Goal: Information Seeking & Learning: Understand process/instructions

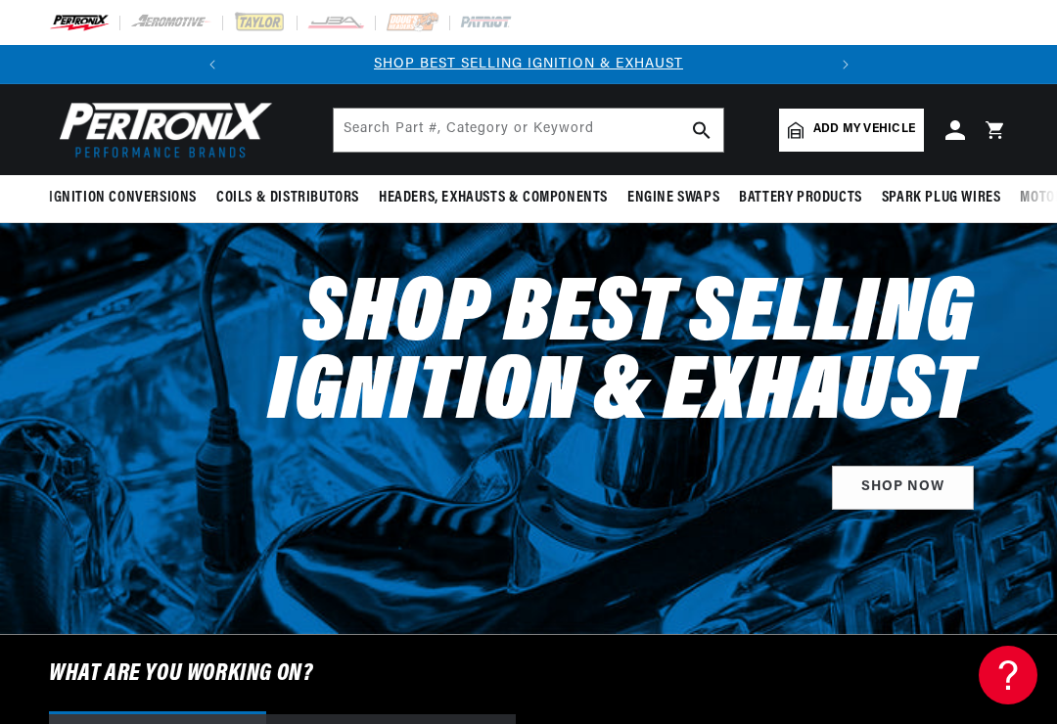
click at [952, 132] on icon at bounding box center [955, 130] width 20 height 20
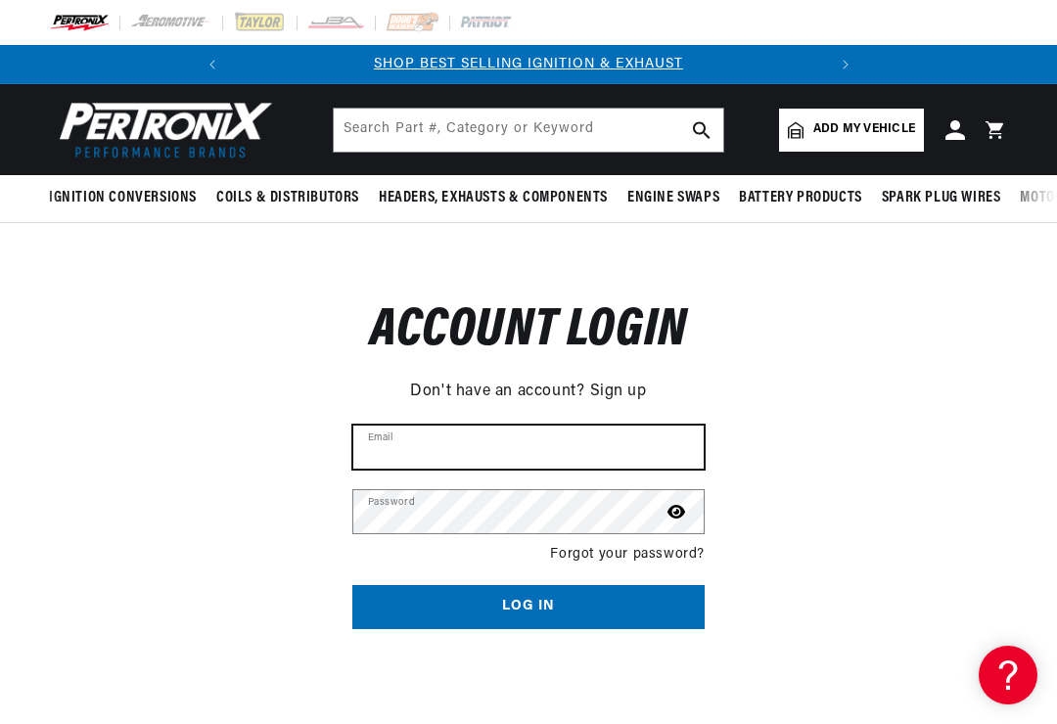
click at [515, 437] on input "Email" at bounding box center [528, 447] width 350 height 43
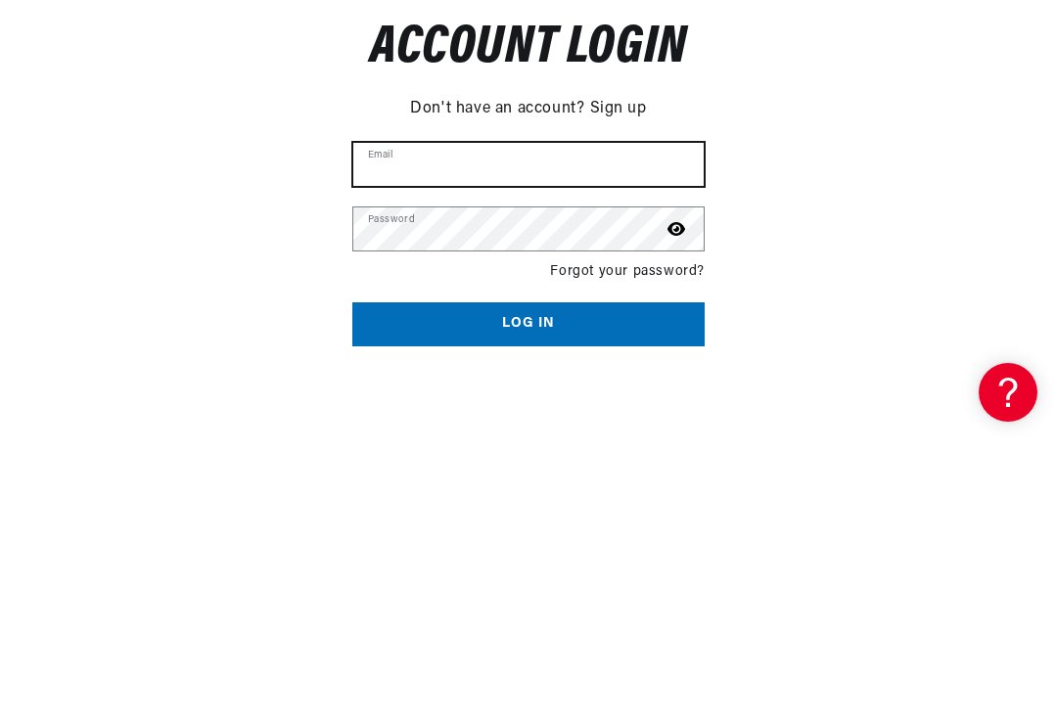
type input "rmg19@cornell.edu"
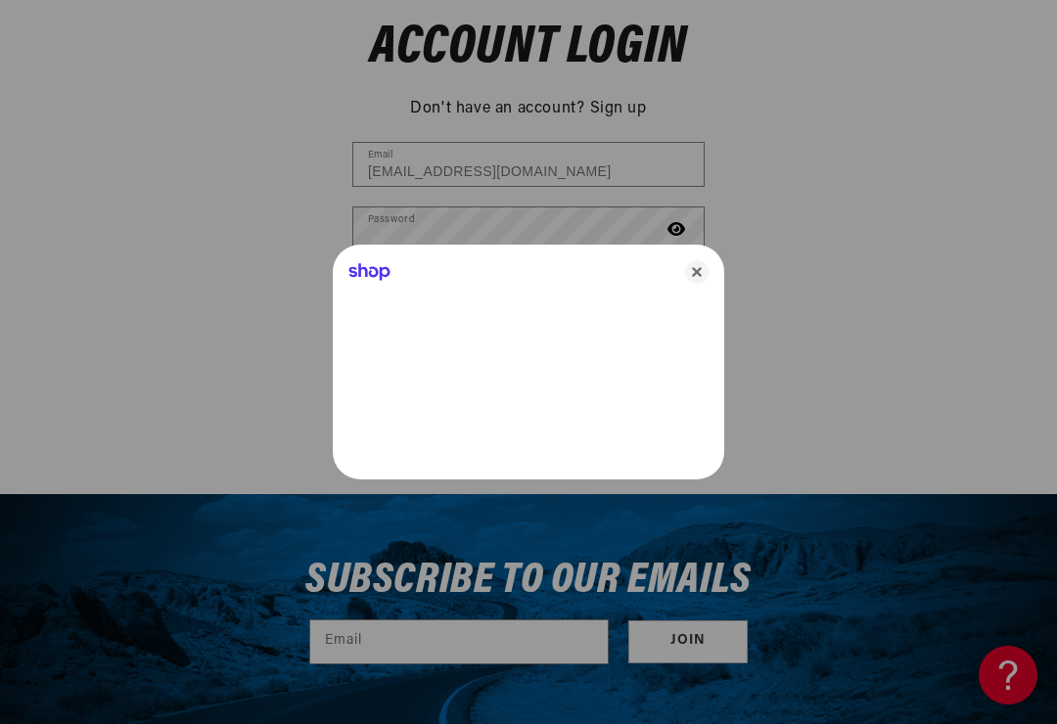
scroll to position [0, 511]
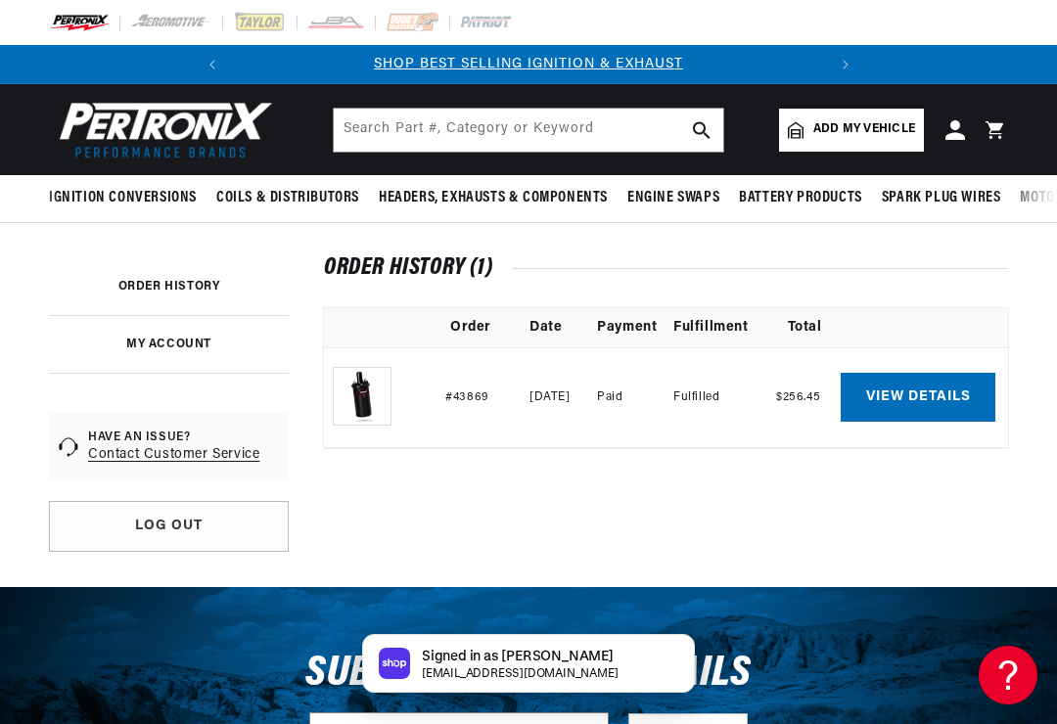
click at [914, 402] on link "View details" at bounding box center [918, 397] width 155 height 49
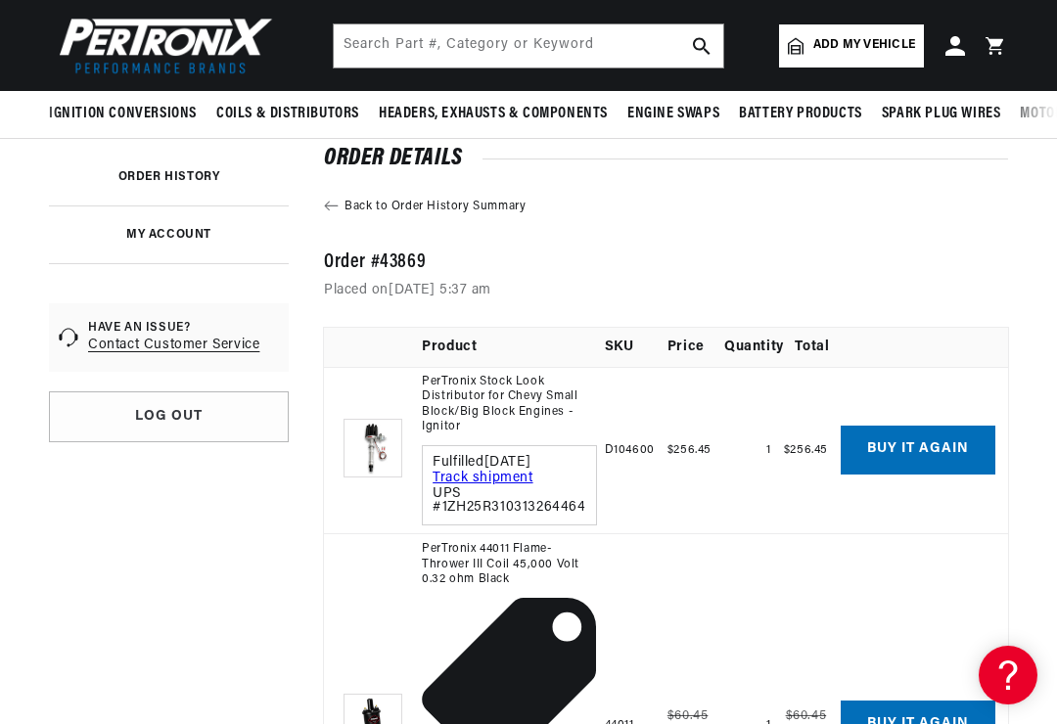
click at [634, 454] on td "D104600" at bounding box center [636, 450] width 63 height 167
copy td "D104600"
click at [477, 51] on input "text" at bounding box center [528, 45] width 389 height 43
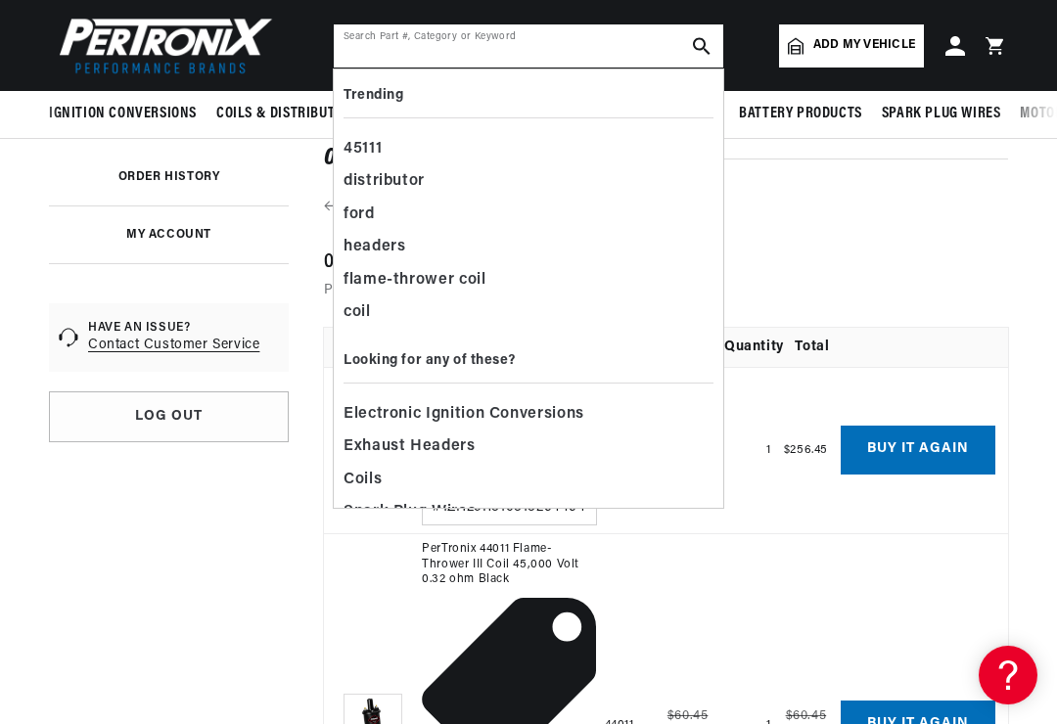
scroll to position [0, 0]
paste input "D104600"
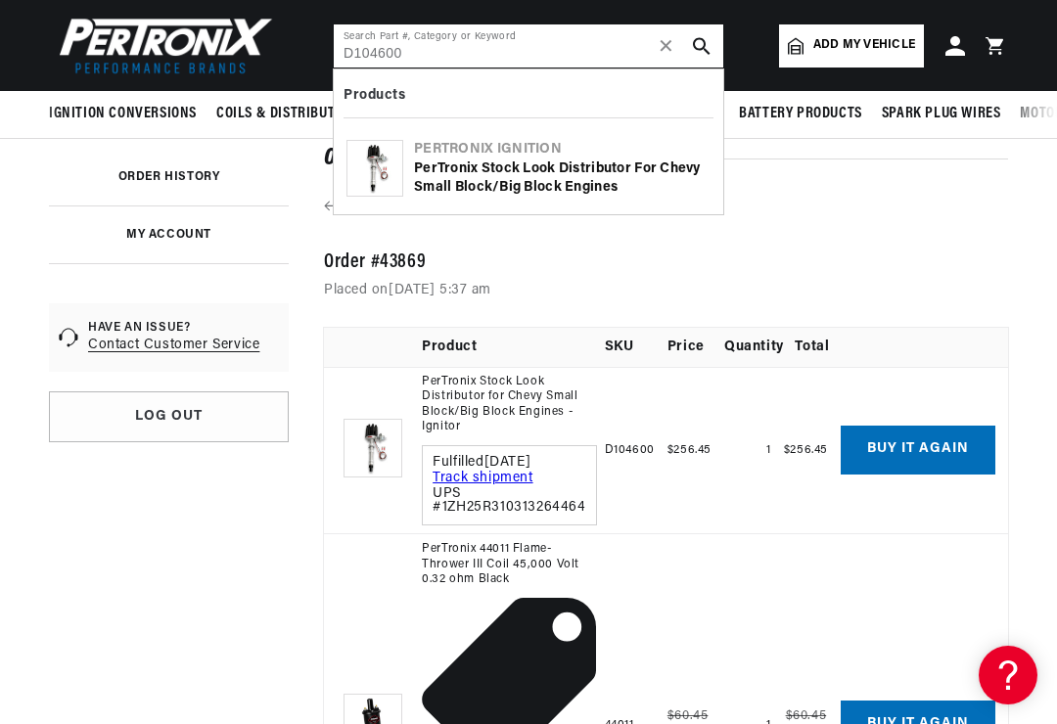
type input "D104600"
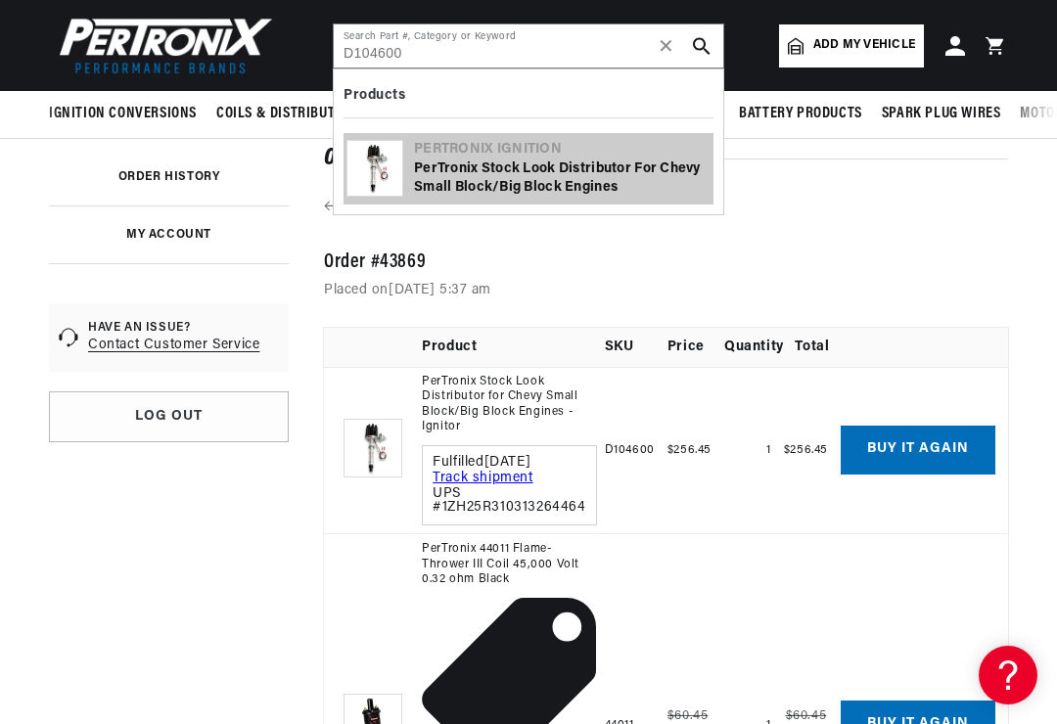
click at [547, 169] on div "PerTronix Stock Look Distributor for Chevy Small Block/Big Block Engines" at bounding box center [562, 178] width 296 height 38
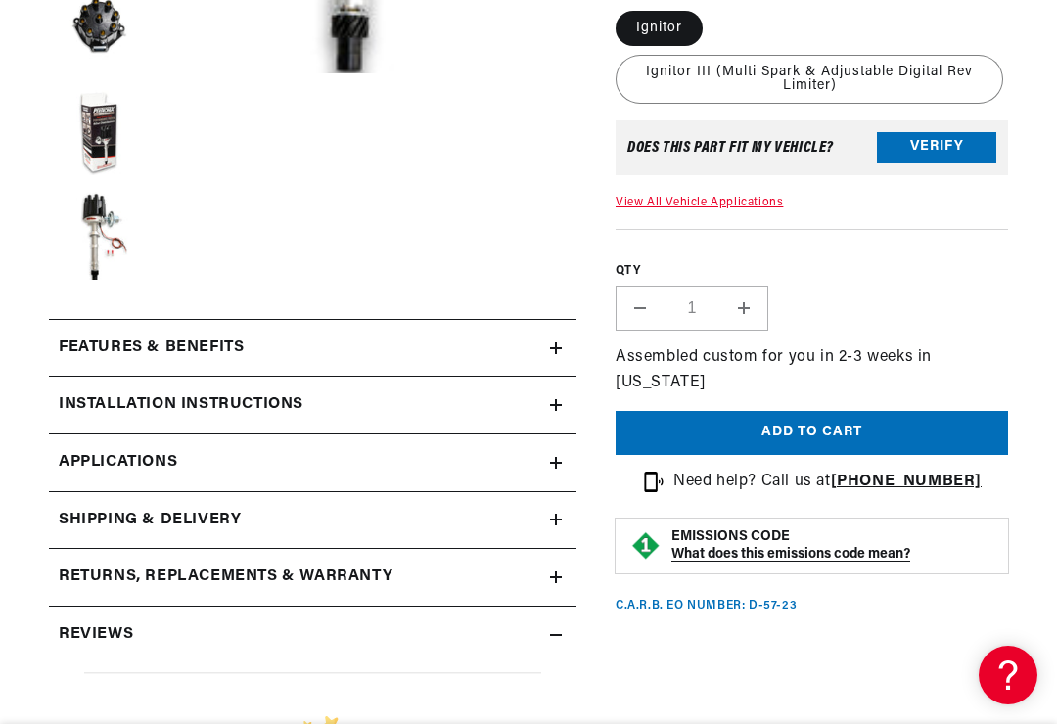
scroll to position [682, 0]
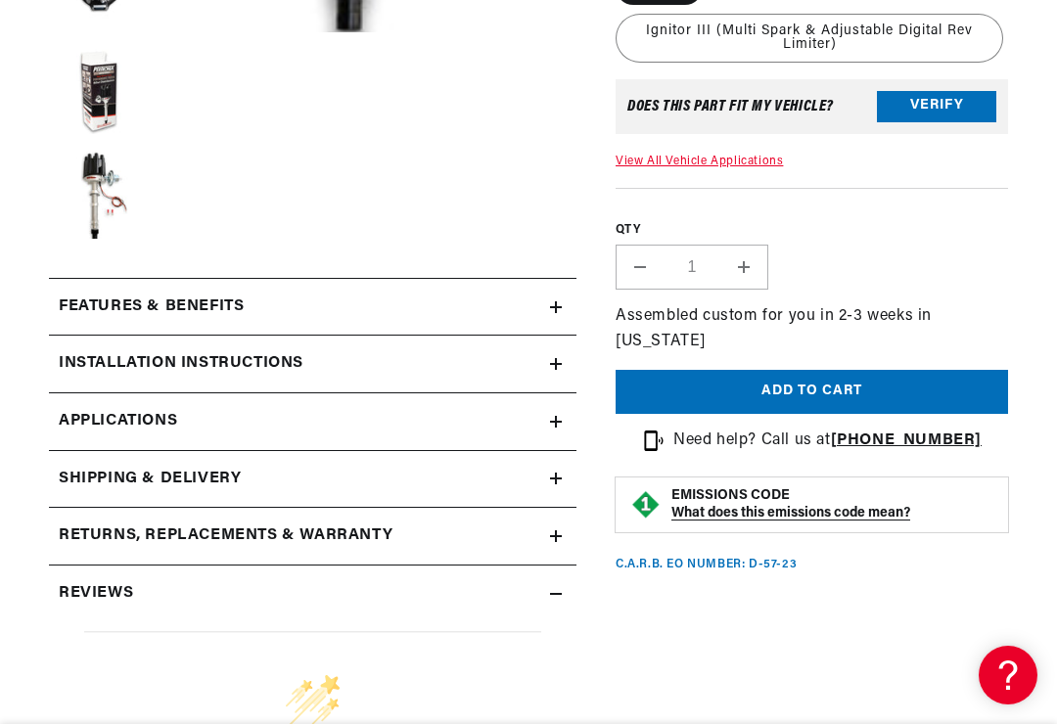
click at [332, 351] on div "Installation instructions" at bounding box center [299, 363] width 501 height 25
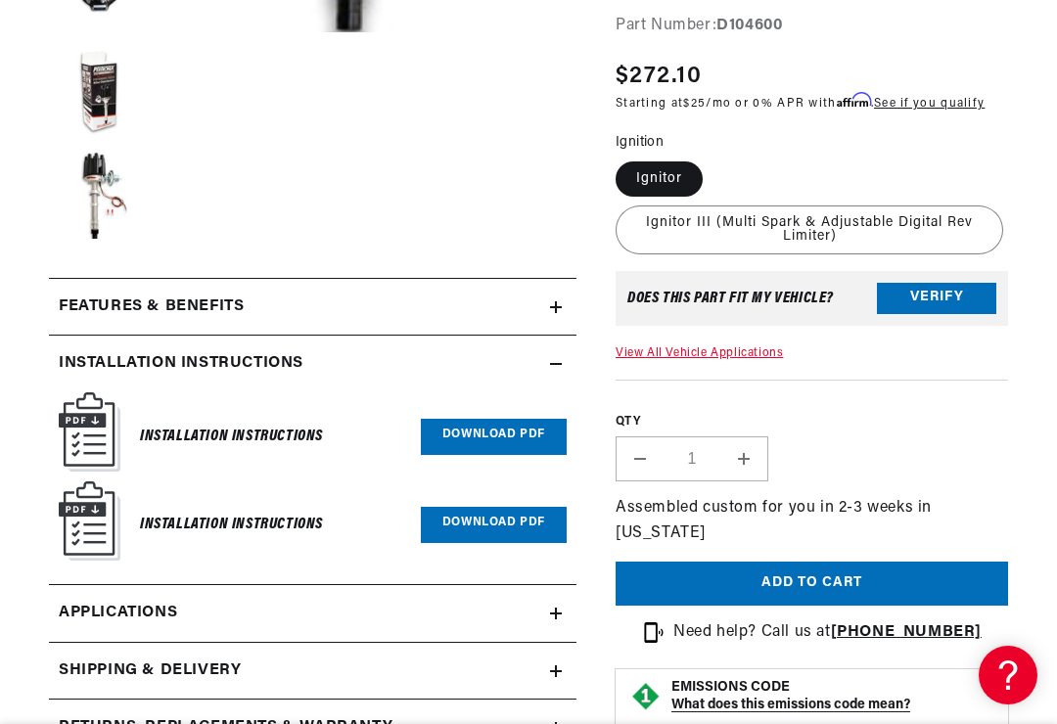
click at [306, 447] on div "Installation Instructions" at bounding box center [231, 436] width 183 height 78
click at [510, 432] on link "Download PDF" at bounding box center [494, 437] width 146 height 36
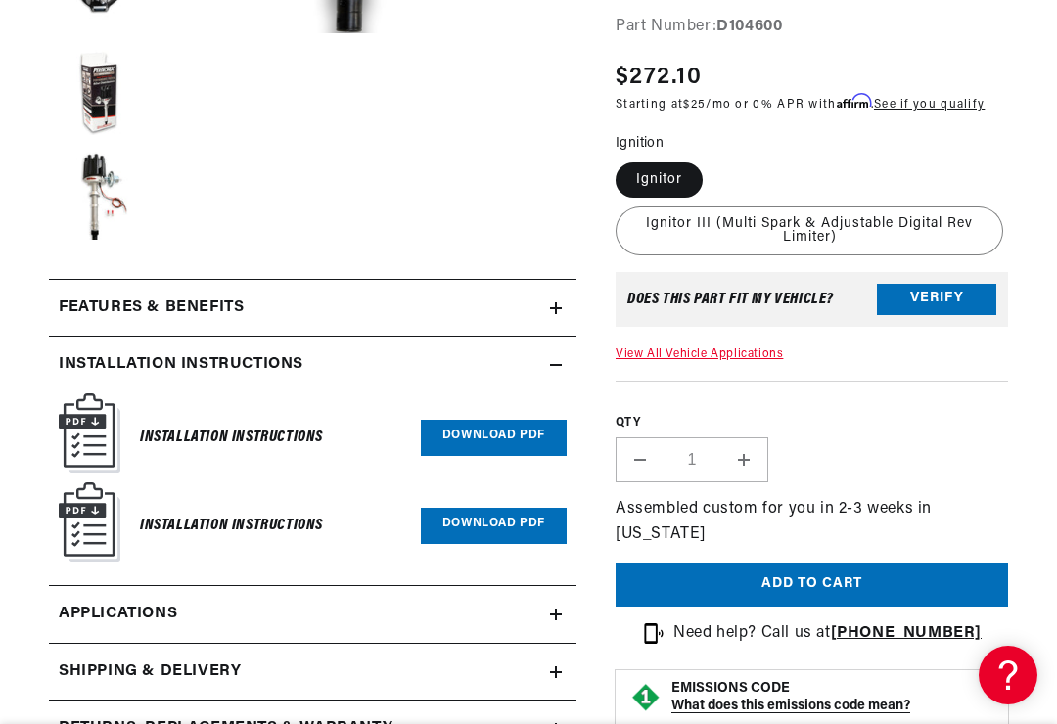
click at [511, 516] on link "Download PDF" at bounding box center [494, 526] width 146 height 36
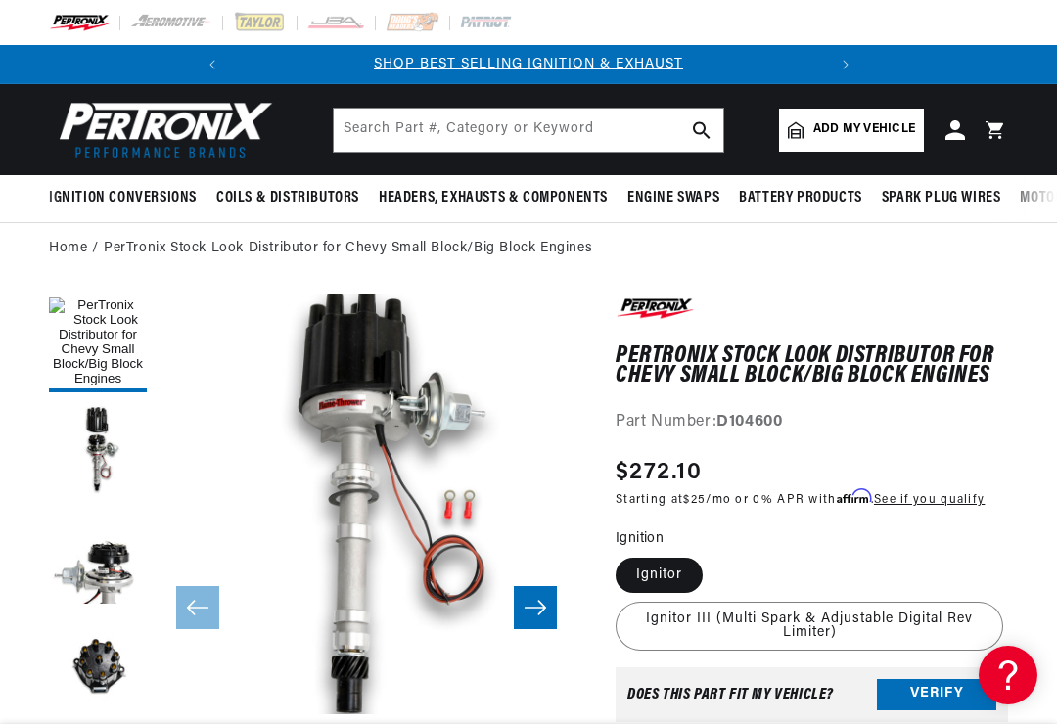
click at [541, 606] on icon "Slide right" at bounding box center [534, 608] width 23 height 20
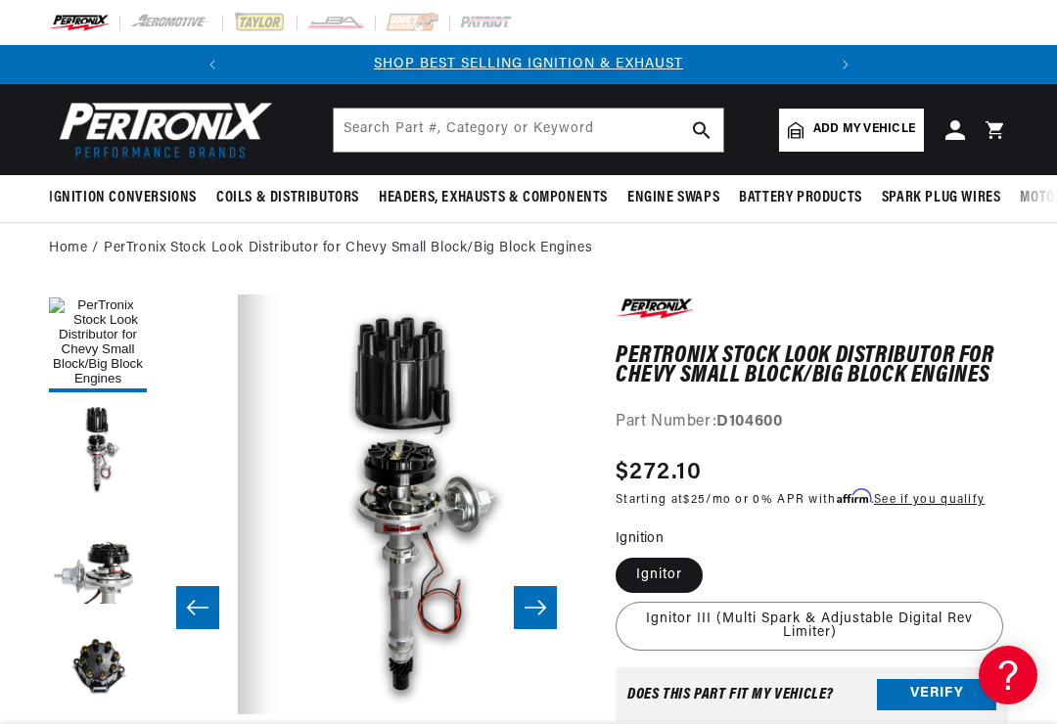
scroll to position [0, 420]
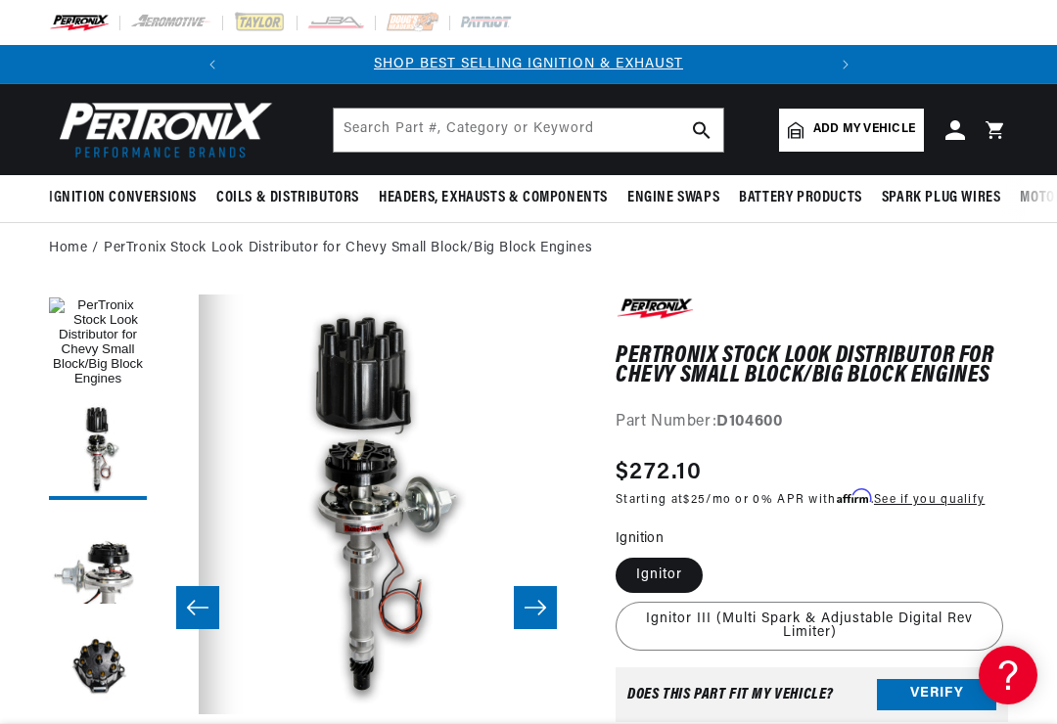
click at [534, 606] on icon "Slide right" at bounding box center [534, 608] width 23 height 20
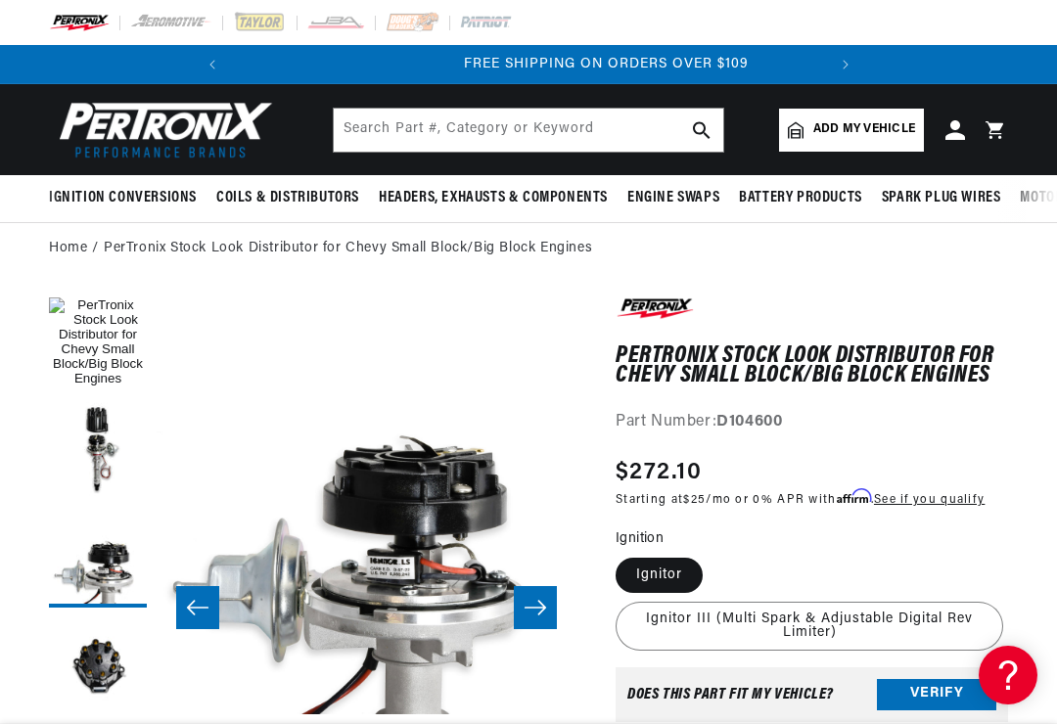
scroll to position [0, 593]
click at [538, 610] on icon "Slide right" at bounding box center [534, 608] width 23 height 20
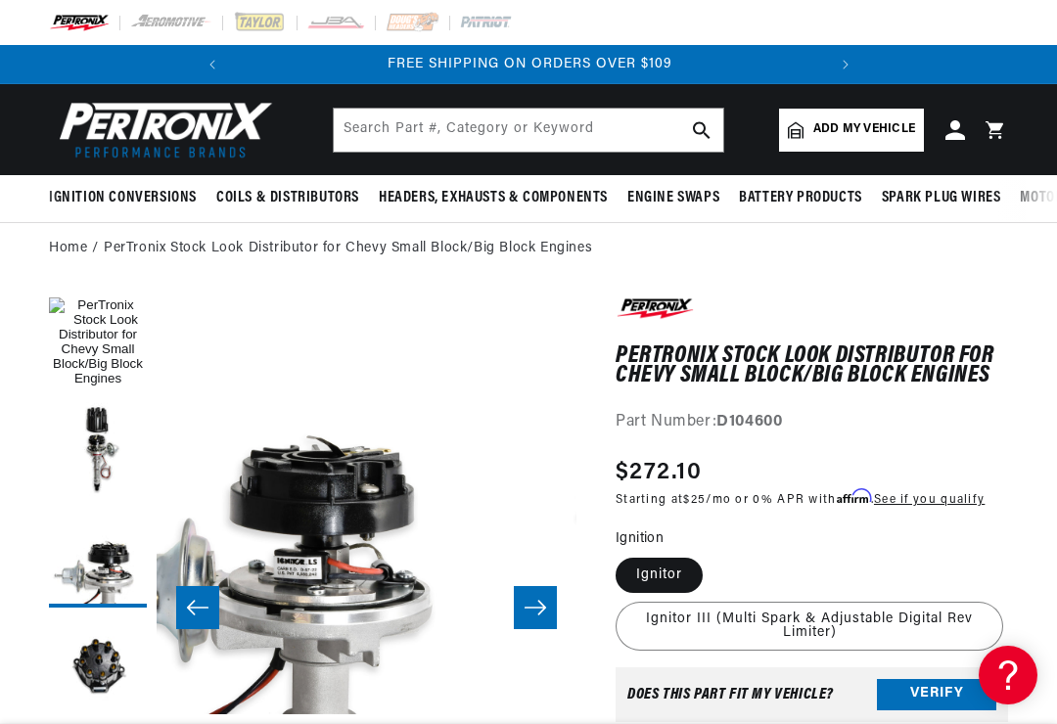
scroll to position [0, 1259]
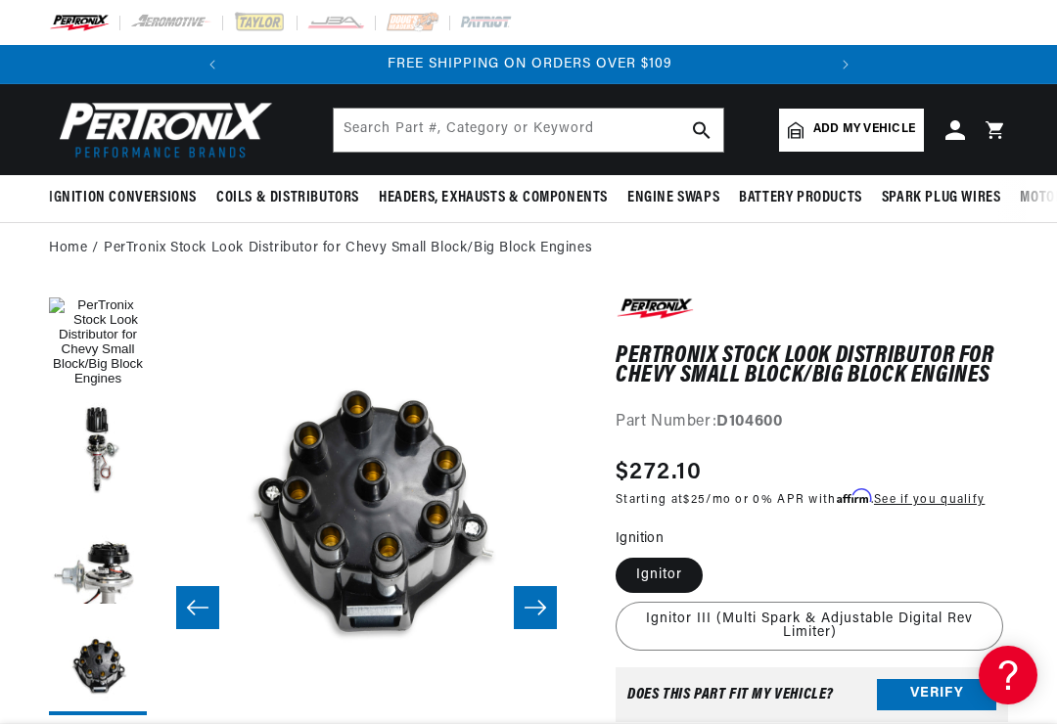
click at [535, 604] on icon "Slide right" at bounding box center [534, 608] width 23 height 20
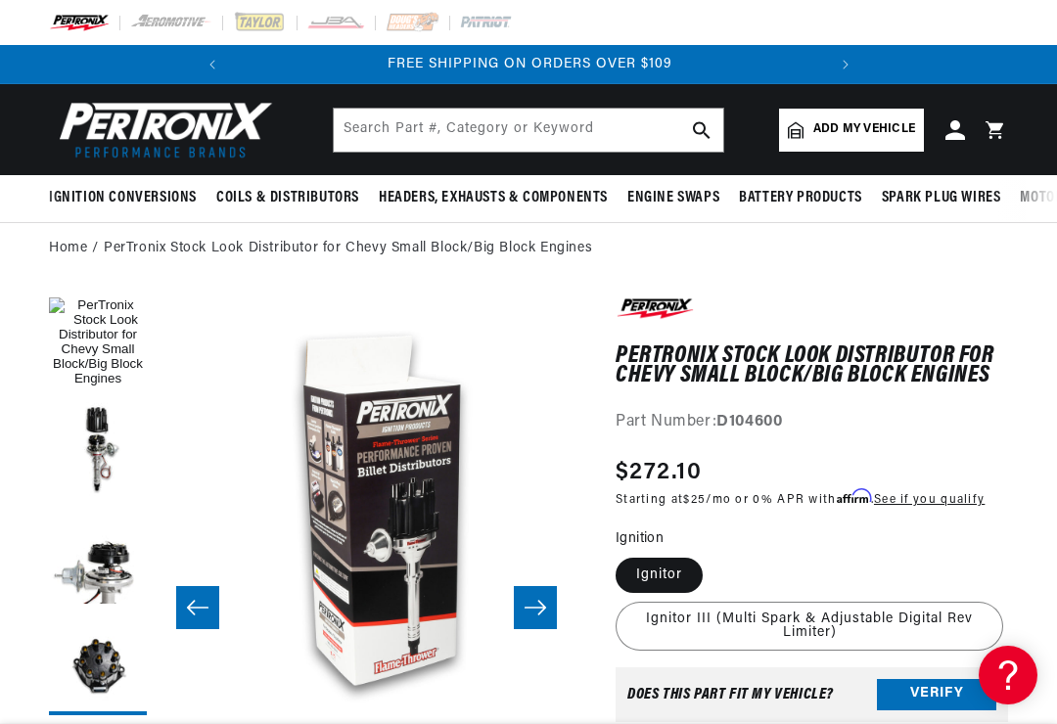
scroll to position [0, 1679]
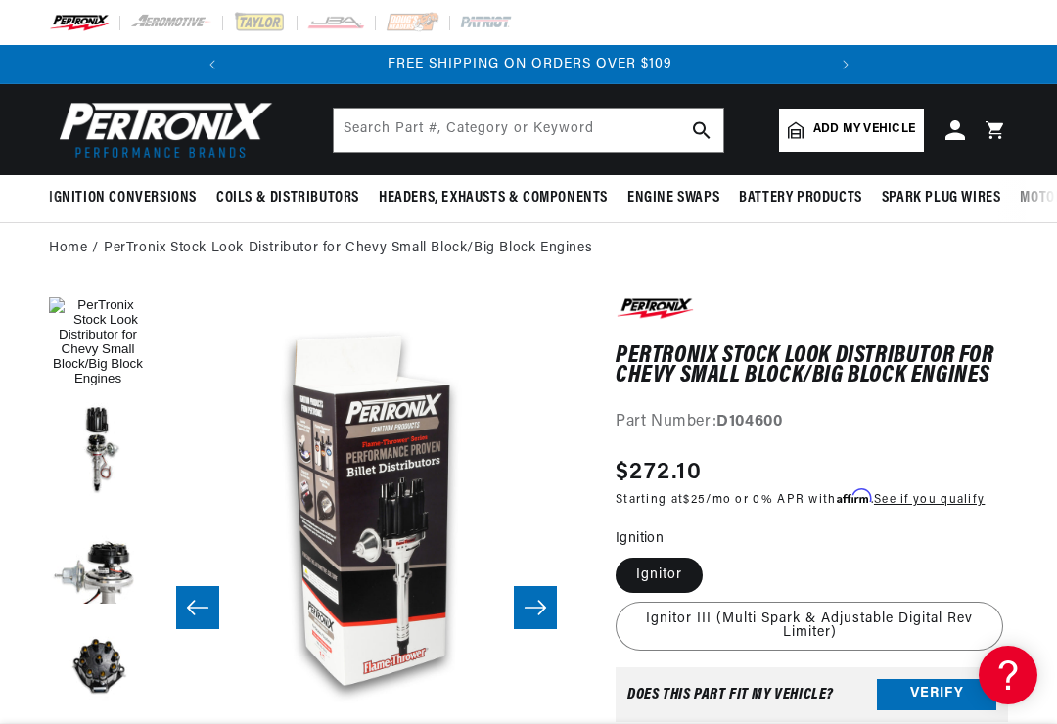
click at [537, 602] on icon "Slide right" at bounding box center [534, 608] width 23 height 20
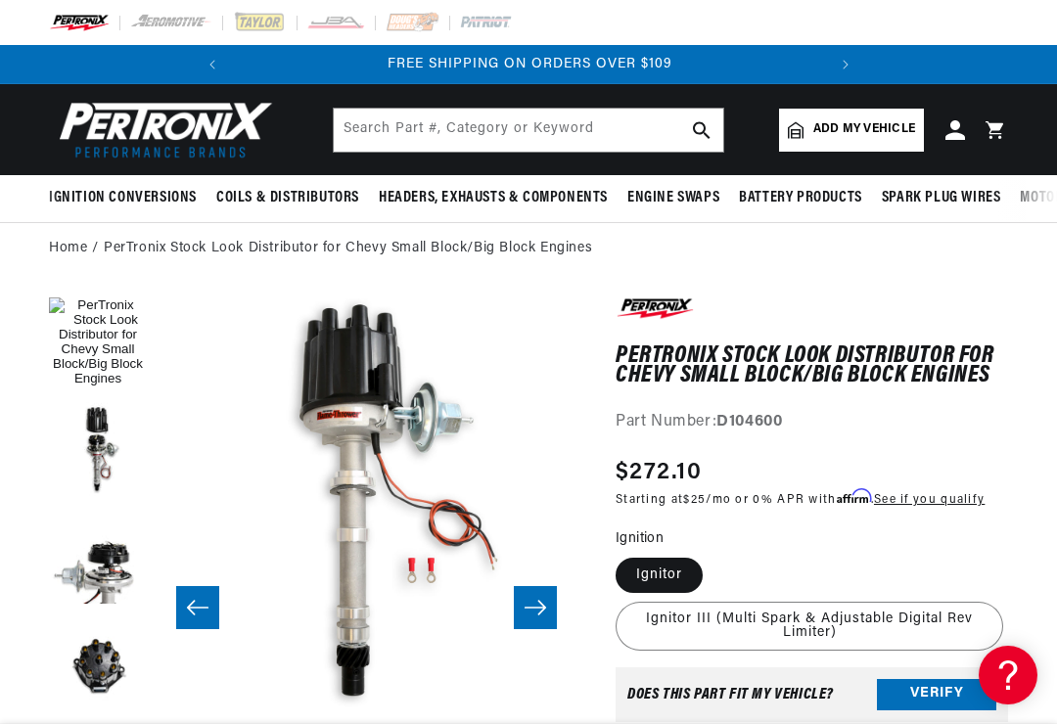
click at [543, 609] on icon "Slide right" at bounding box center [535, 607] width 22 height 15
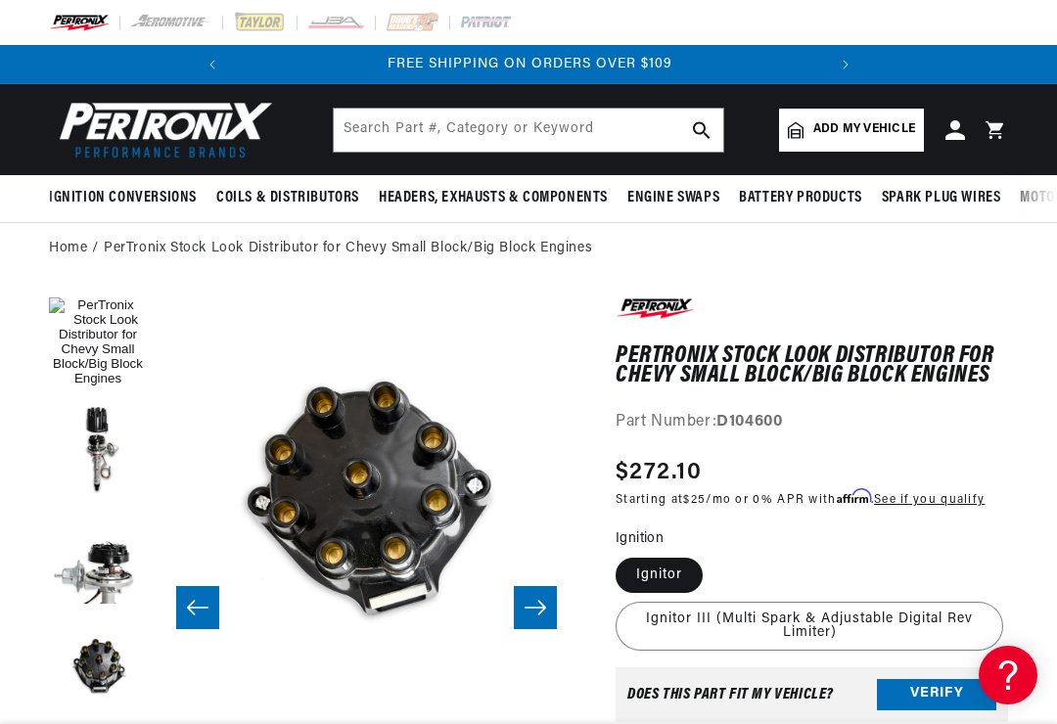
click at [541, 613] on icon "Slide right" at bounding box center [534, 608] width 23 height 20
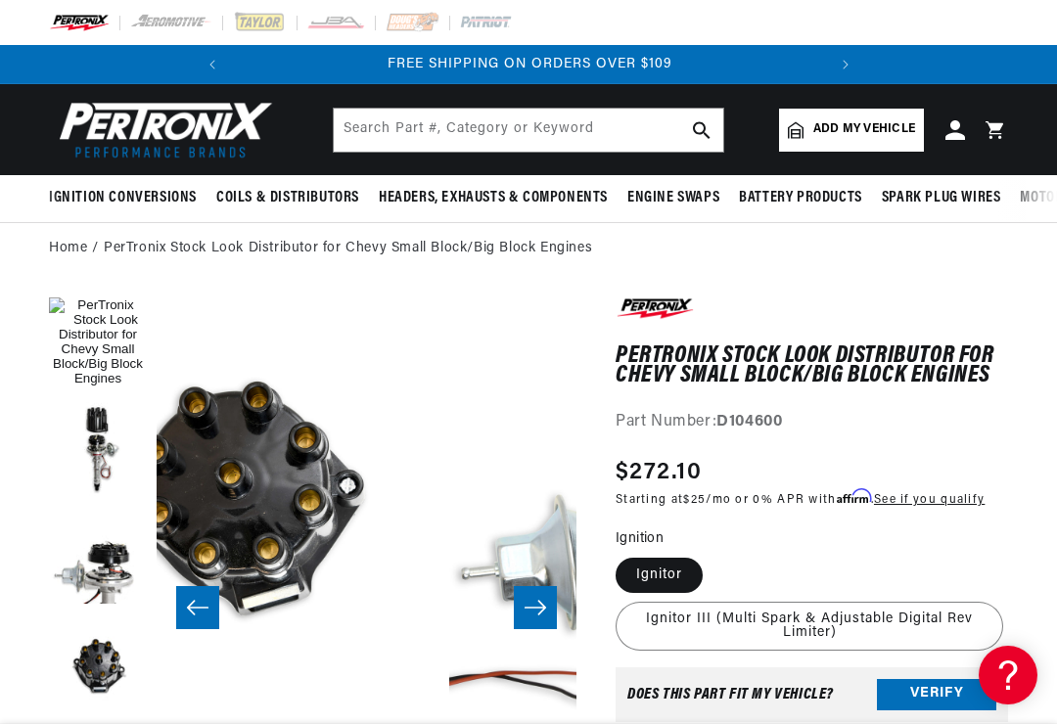
scroll to position [0, 2938]
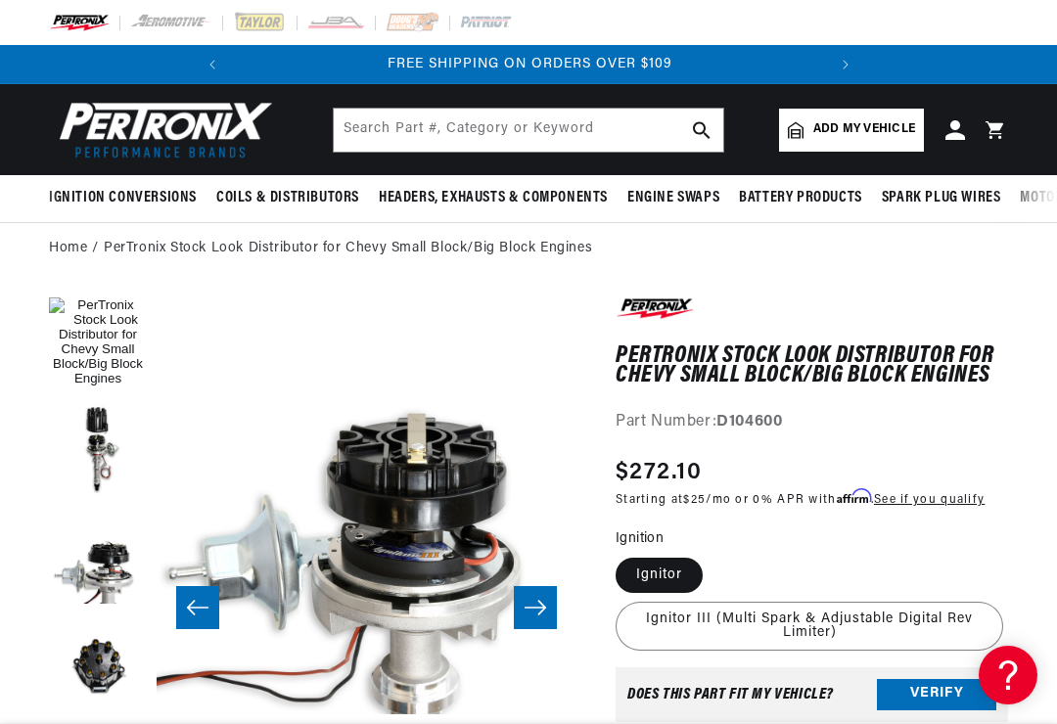
click at [545, 614] on icon "Slide right" at bounding box center [534, 608] width 23 height 20
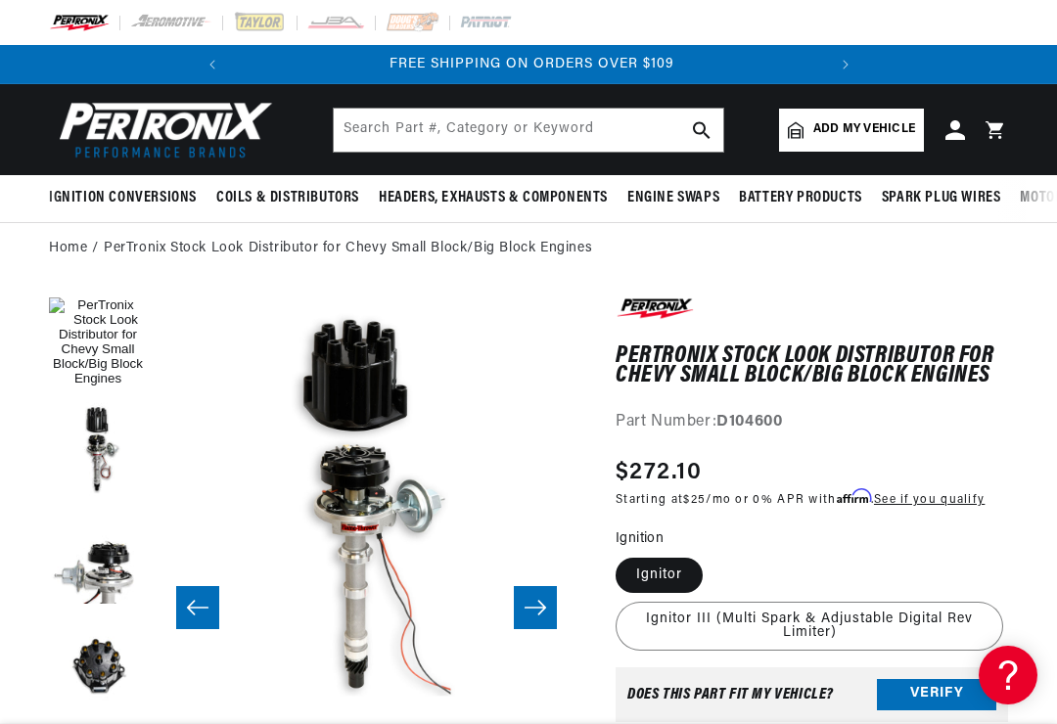
scroll to position [0, 593]
